Goal: Task Accomplishment & Management: Complete application form

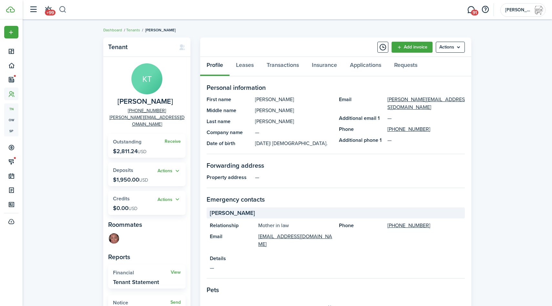
click at [60, 8] on button "button" at bounding box center [63, 9] width 8 height 11
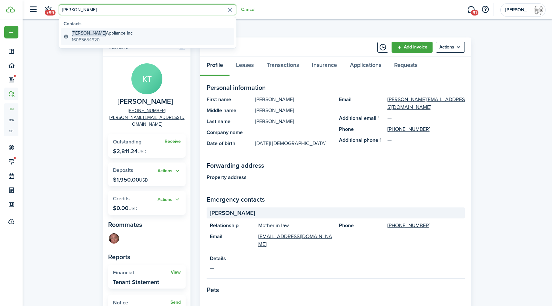
type input "[PERSON_NAME]'"
click at [103, 32] on global-search-item-title "[PERSON_NAME] Appliance Inc" at bounding box center [102, 33] width 61 height 7
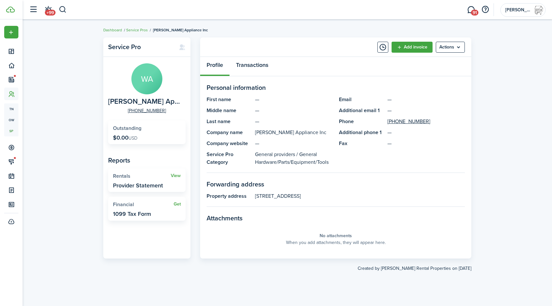
click at [257, 69] on link "Transactions" at bounding box center [252, 66] width 45 height 19
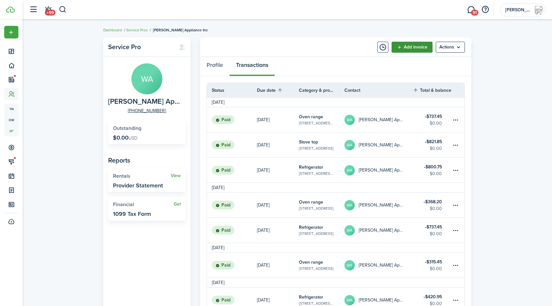
click at [412, 45] on link "Add invoice" at bounding box center [412, 47] width 41 height 11
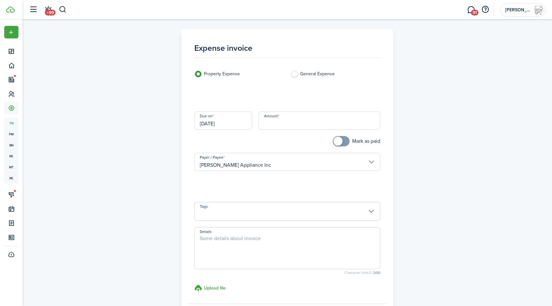
click at [308, 122] on input "Amount" at bounding box center [320, 120] width 122 height 18
type input "$"
click at [285, 97] on input "Category & subcategory" at bounding box center [287, 96] width 186 height 18
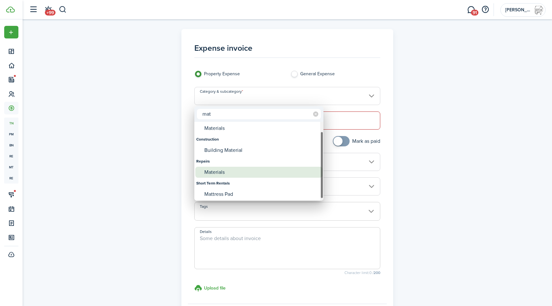
type input "mat"
click at [236, 174] on div "Materials" at bounding box center [261, 172] width 114 height 11
type input "Repairs / Materials"
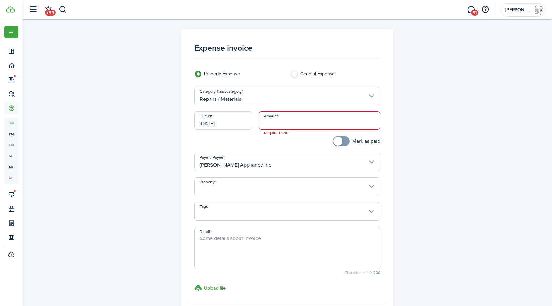
click at [213, 231] on span at bounding box center [287, 248] width 186 height 42
click at [213, 238] on textarea "Details" at bounding box center [288, 249] width 186 height 31
type textarea "replace broken refrigerator"
click at [308, 123] on input "Amount" at bounding box center [320, 120] width 122 height 18
type input "$790.20"
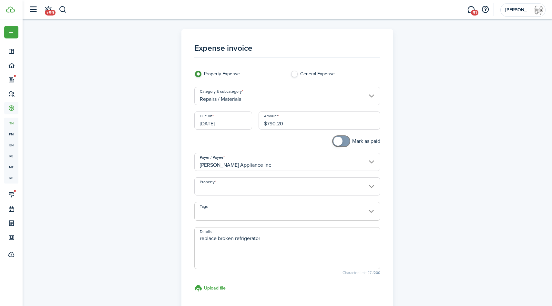
click at [220, 128] on input "[DATE]" at bounding box center [223, 120] width 58 height 18
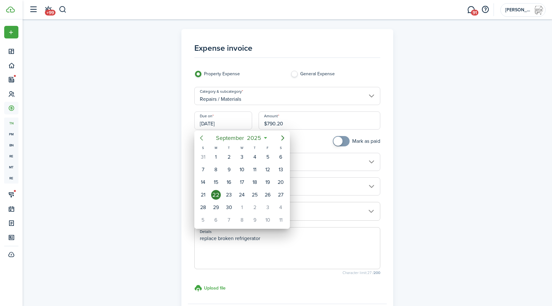
click at [200, 140] on icon "Previous page" at bounding box center [202, 138] width 8 height 8
click at [282, 139] on icon "Next page" at bounding box center [283, 138] width 8 height 8
click at [225, 197] on div "19" at bounding box center [229, 195] width 10 height 10
type input "[DATE]"
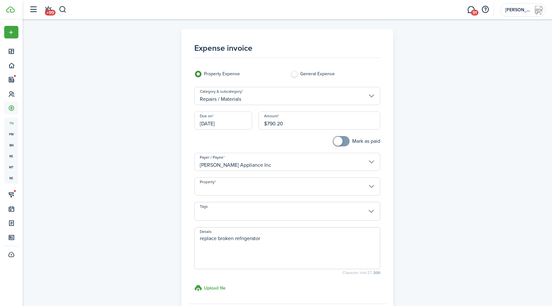
click at [268, 187] on input "Property" at bounding box center [287, 186] width 186 height 18
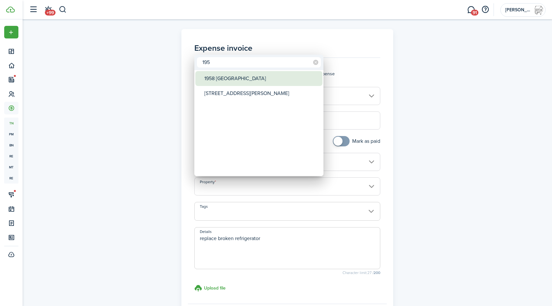
type input "195"
click at [239, 79] on div "1958 [GEOGRAPHIC_DATA]" at bounding box center [261, 78] width 114 height 15
type input "1958 [GEOGRAPHIC_DATA]"
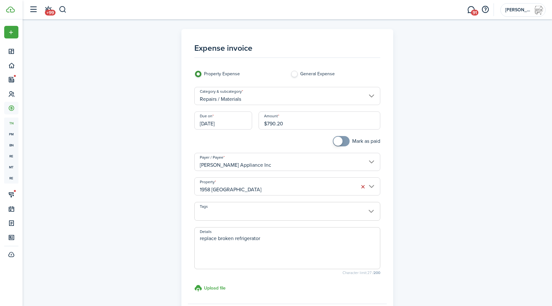
checkbox input "true"
click at [340, 142] on span at bounding box center [338, 141] width 9 height 9
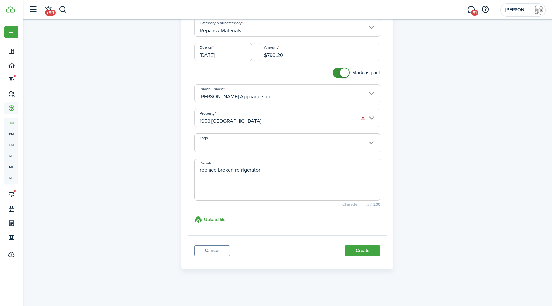
scroll to position [69, 0]
click at [363, 252] on button "Create" at bounding box center [363, 250] width 36 height 11
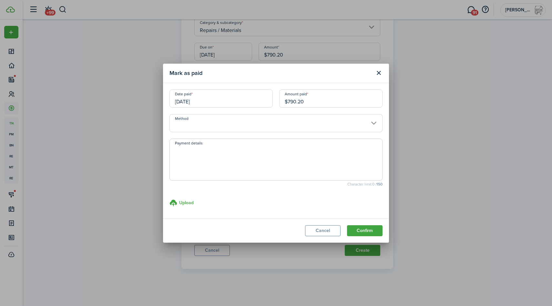
click at [218, 122] on input "Method" at bounding box center [276, 123] width 213 height 18
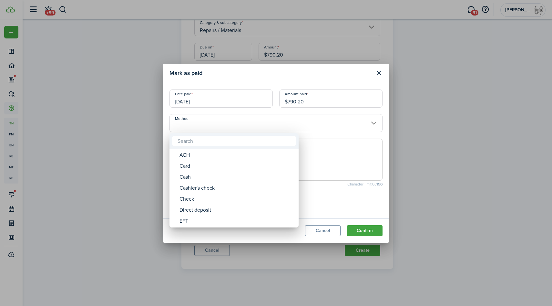
click at [215, 154] on div "ACH" at bounding box center [237, 154] width 114 height 11
type input "ACH"
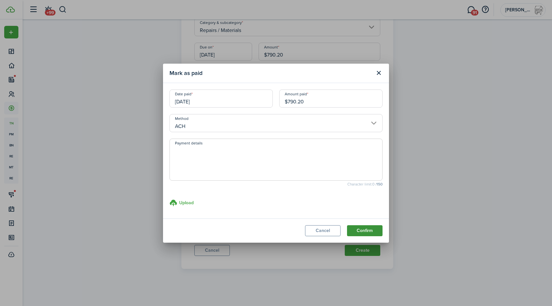
click at [365, 228] on button "Confirm" at bounding box center [365, 230] width 36 height 11
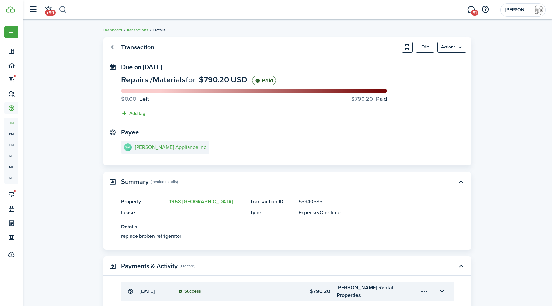
click at [62, 11] on button "button" at bounding box center [63, 9] width 8 height 11
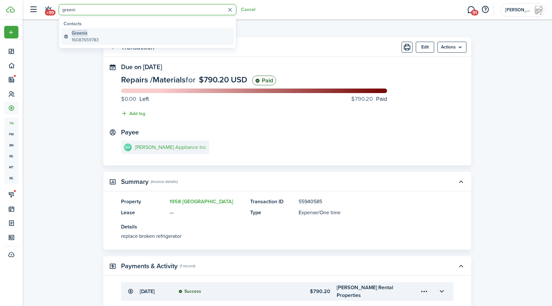
type input "greeni"
click at [94, 29] on link "Greenix 16087659783" at bounding box center [147, 36] width 173 height 17
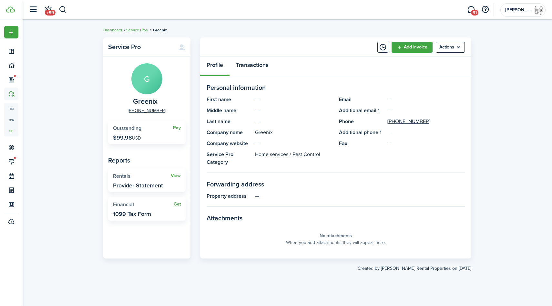
click at [254, 66] on link "Transactions" at bounding box center [252, 66] width 45 height 19
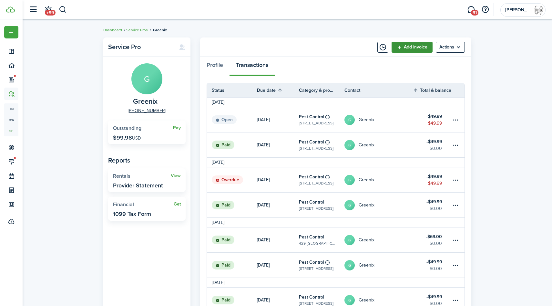
click at [403, 49] on link "Add invoice" at bounding box center [412, 47] width 41 height 11
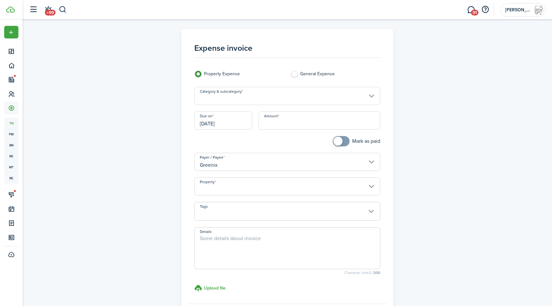
click at [227, 95] on input "Category & subcategory" at bounding box center [287, 96] width 186 height 18
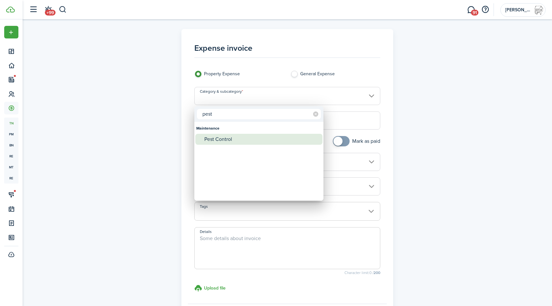
type input "pest"
click at [230, 141] on div "Pest Control" at bounding box center [261, 139] width 114 height 11
type input "Maintenance / Pest Control"
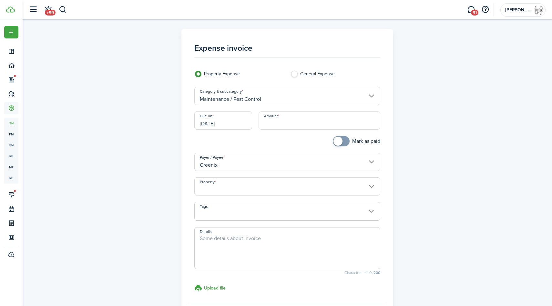
click at [283, 119] on input "Amount" at bounding box center [320, 120] width 122 height 18
paste input "$39.99"
click at [238, 186] on input "Property" at bounding box center [287, 186] width 186 height 18
type input "$39.99"
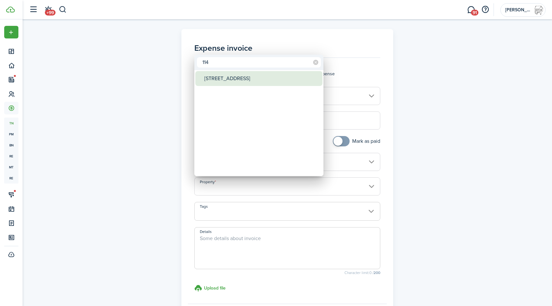
type input "114"
click at [234, 80] on div "[STREET_ADDRESS]" at bounding box center [261, 78] width 114 height 15
type input "[STREET_ADDRESS]"
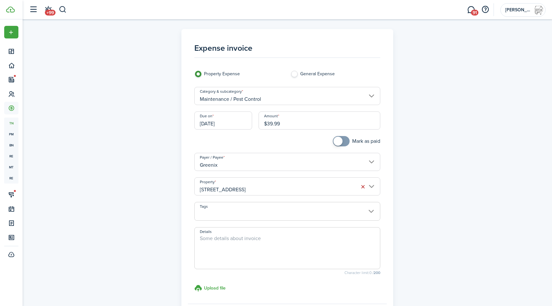
checkbox input "true"
click at [343, 142] on span at bounding box center [341, 141] width 6 height 10
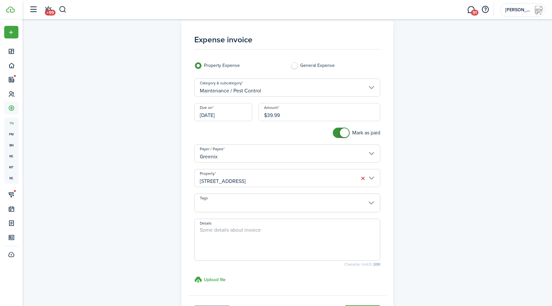
scroll to position [17, 0]
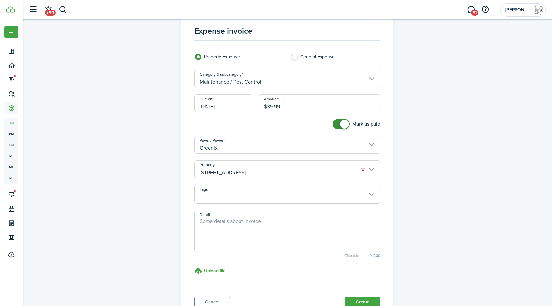
click at [264, 232] on textarea "Details" at bounding box center [288, 232] width 186 height 31
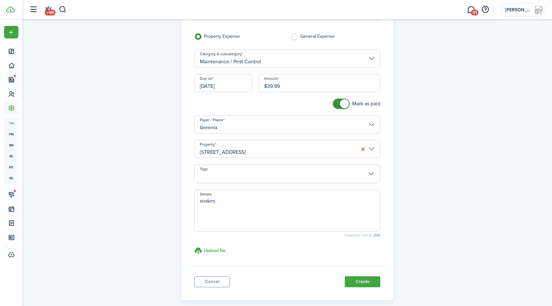
scroll to position [51, 0]
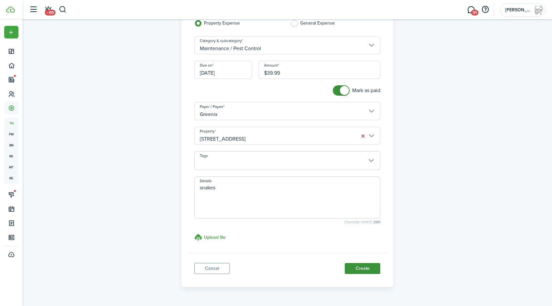
type textarea "snakes"
click at [357, 268] on button "Create" at bounding box center [363, 268] width 36 height 11
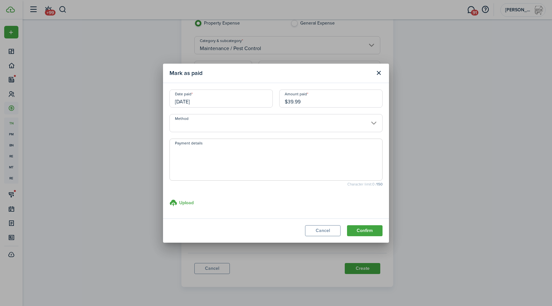
click at [211, 125] on input "Method" at bounding box center [276, 123] width 213 height 18
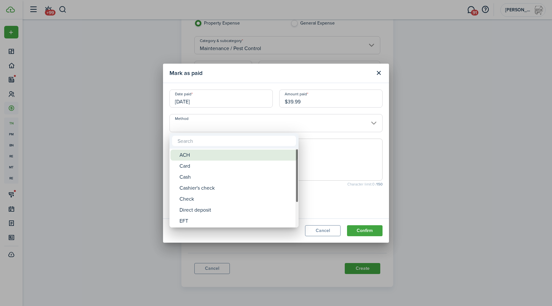
click at [196, 157] on div "ACH" at bounding box center [237, 154] width 114 height 11
type input "ACH"
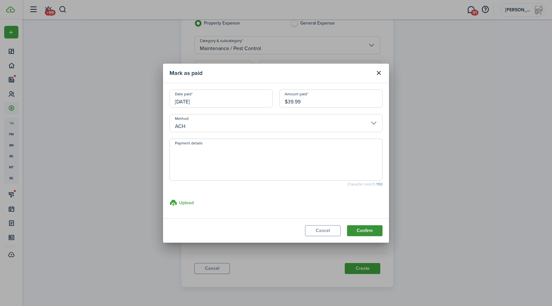
click at [357, 230] on button "Confirm" at bounding box center [365, 230] width 36 height 11
